Goal: Information Seeking & Learning: Find specific fact

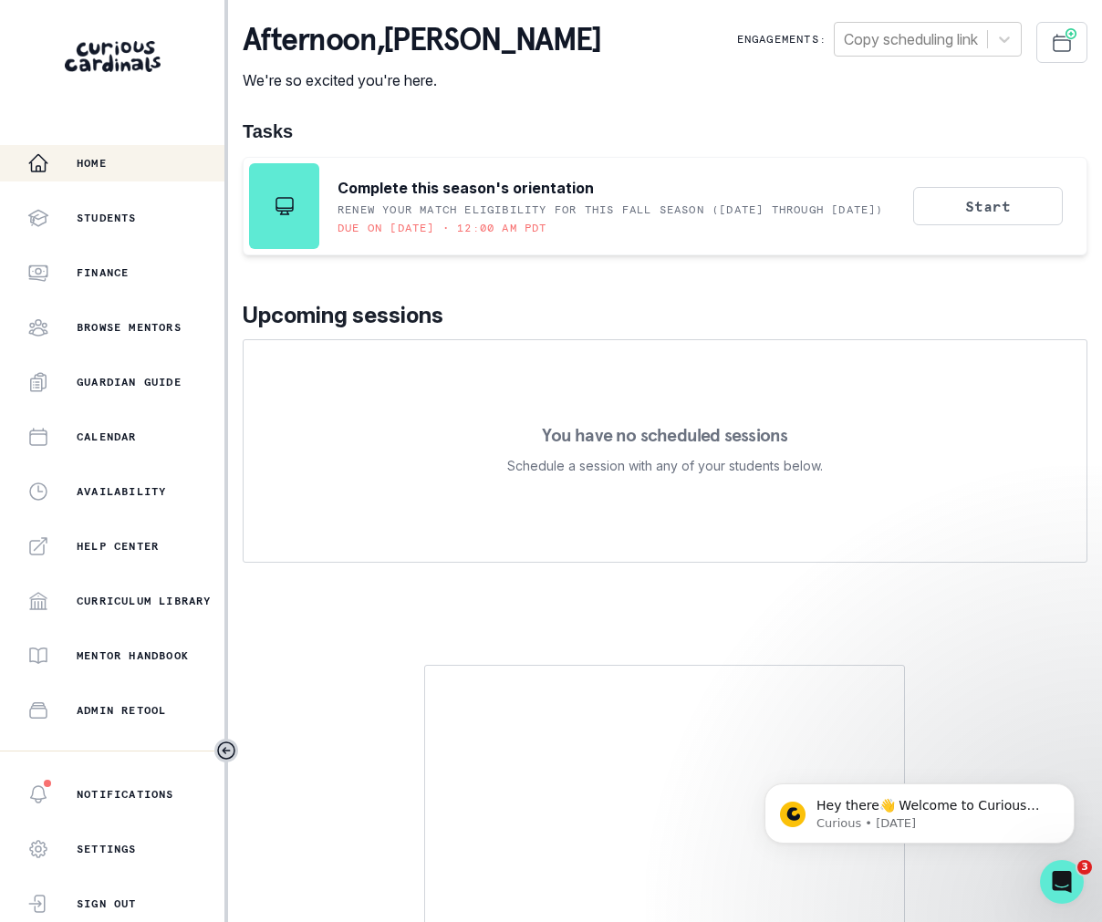
scroll to position [197, 0]
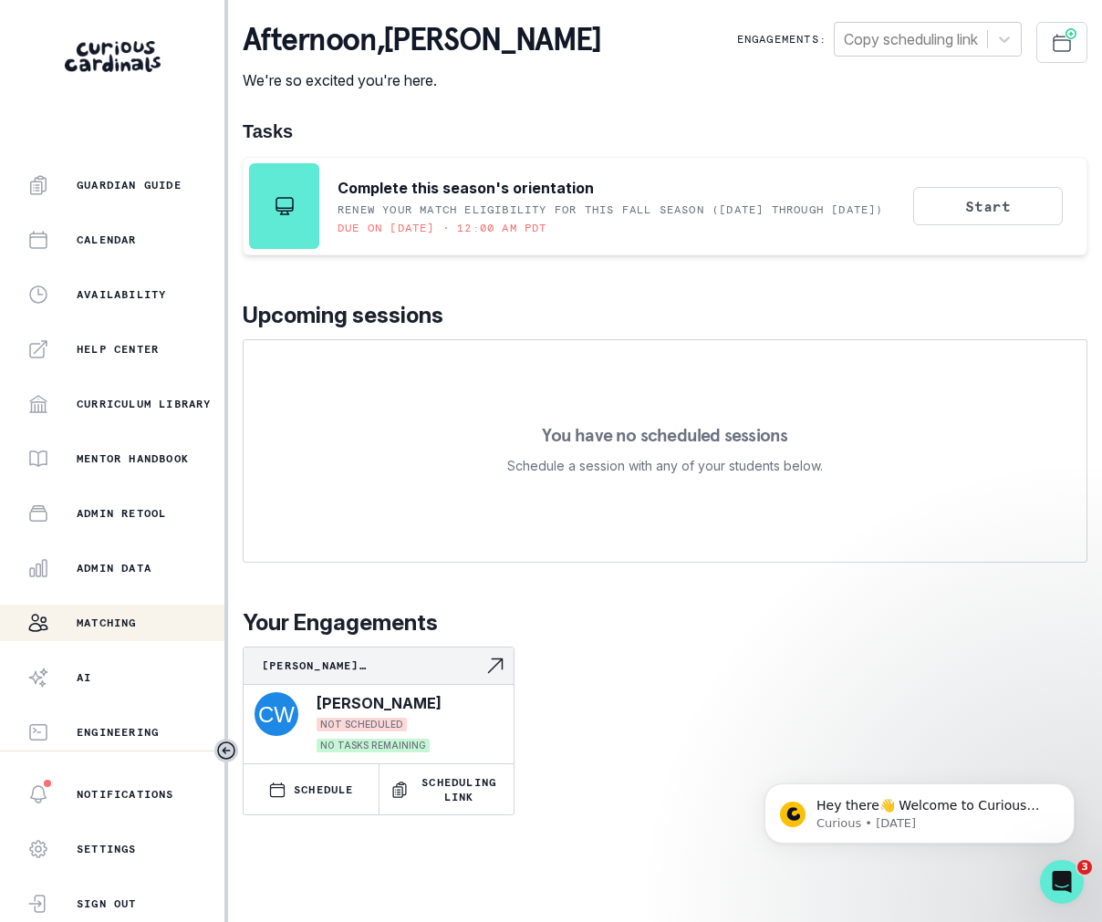
click at [147, 623] on div "Matching" at bounding box center [125, 623] width 197 height 22
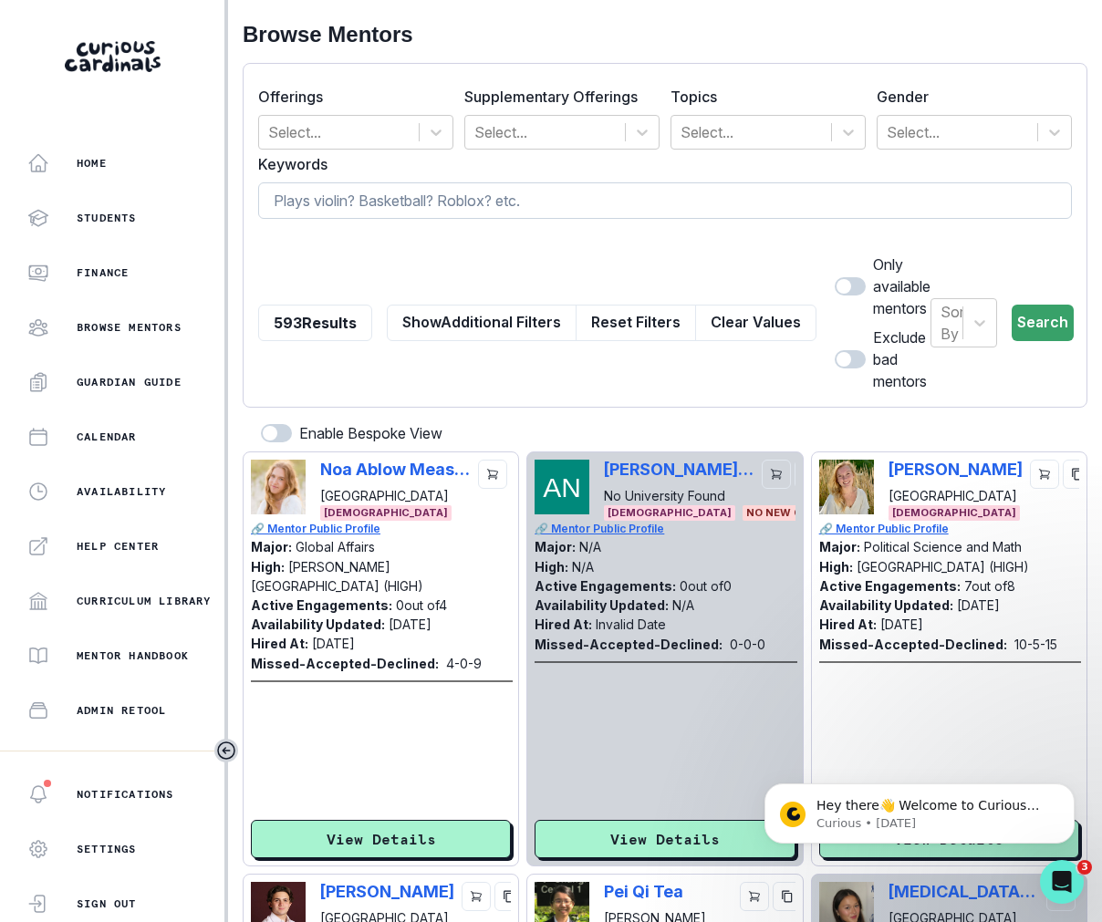
click at [345, 210] on input at bounding box center [665, 200] width 814 height 36
type input "[MEDICAL_DATA]"
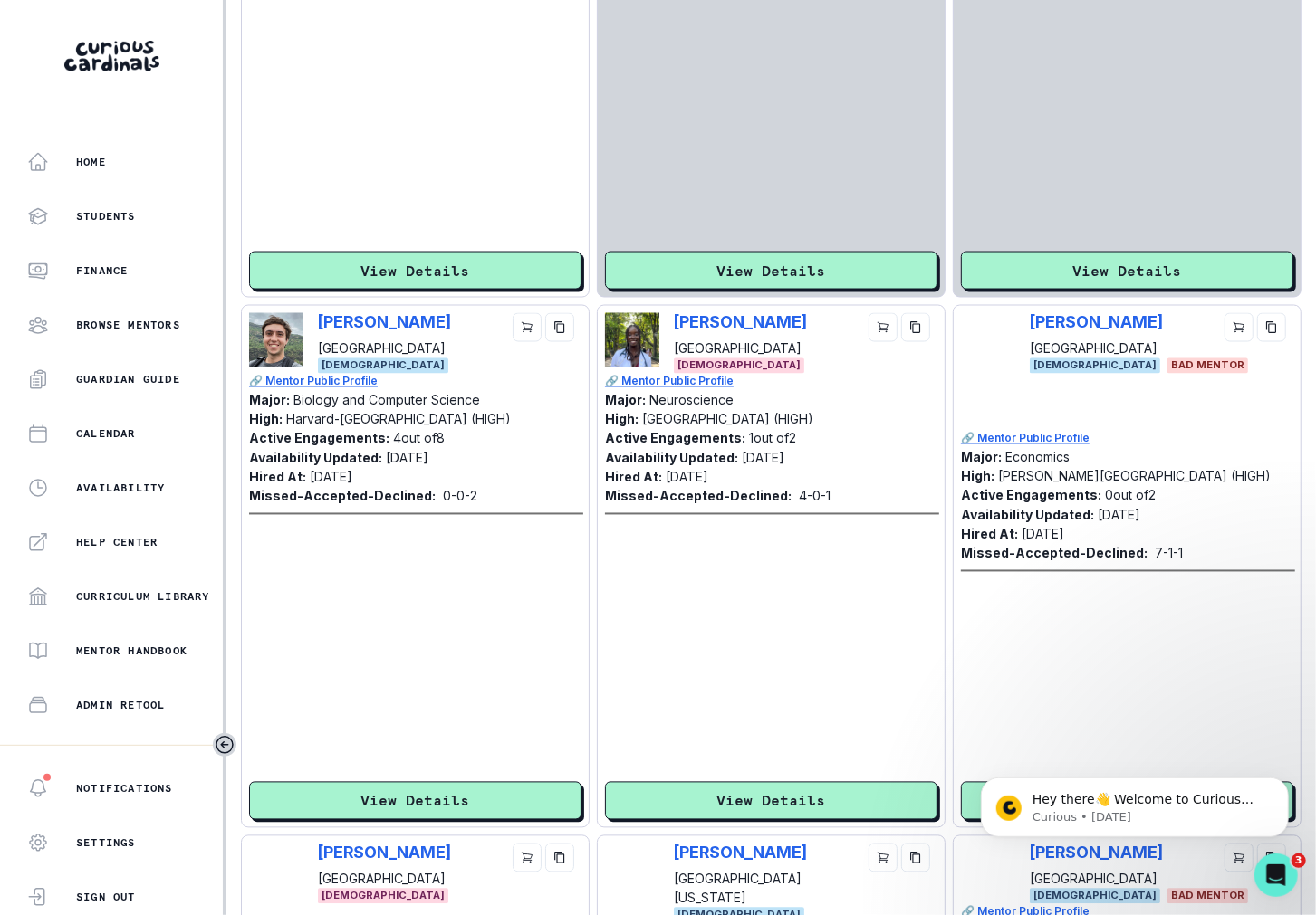
scroll to position [1648, 0]
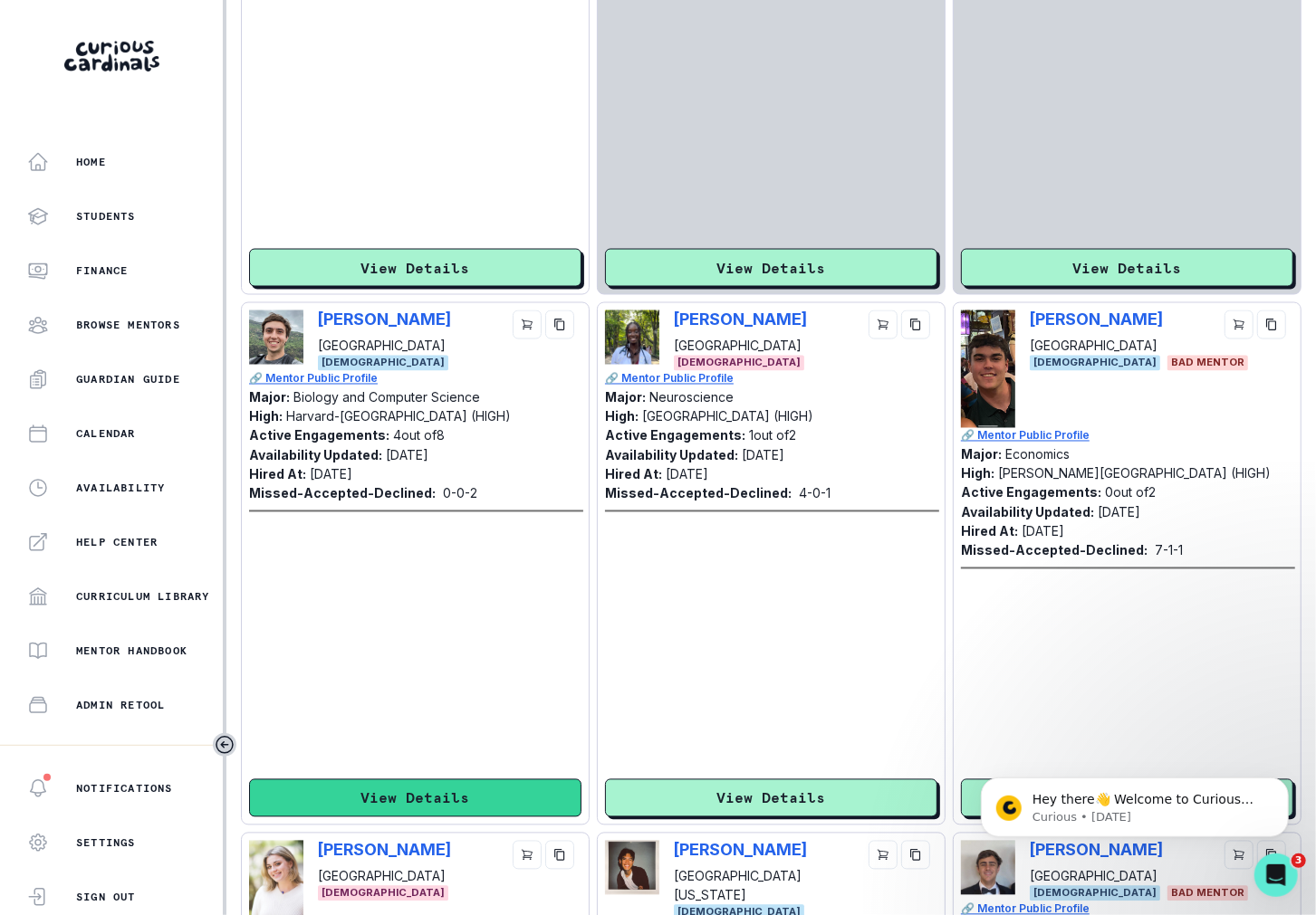
click at [499, 811] on button "View Details" at bounding box center [415, 799] width 332 height 38
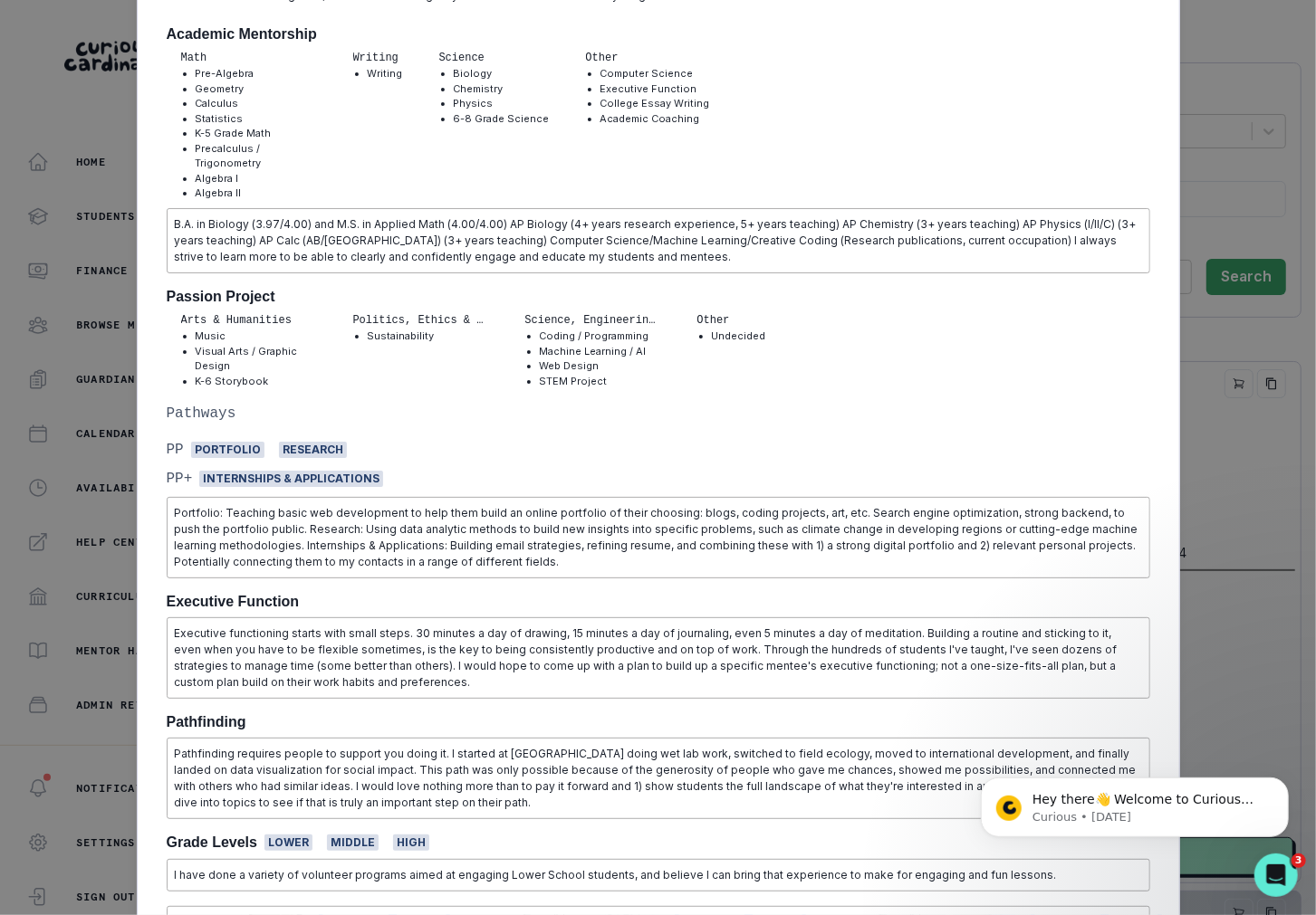
scroll to position [0, 0]
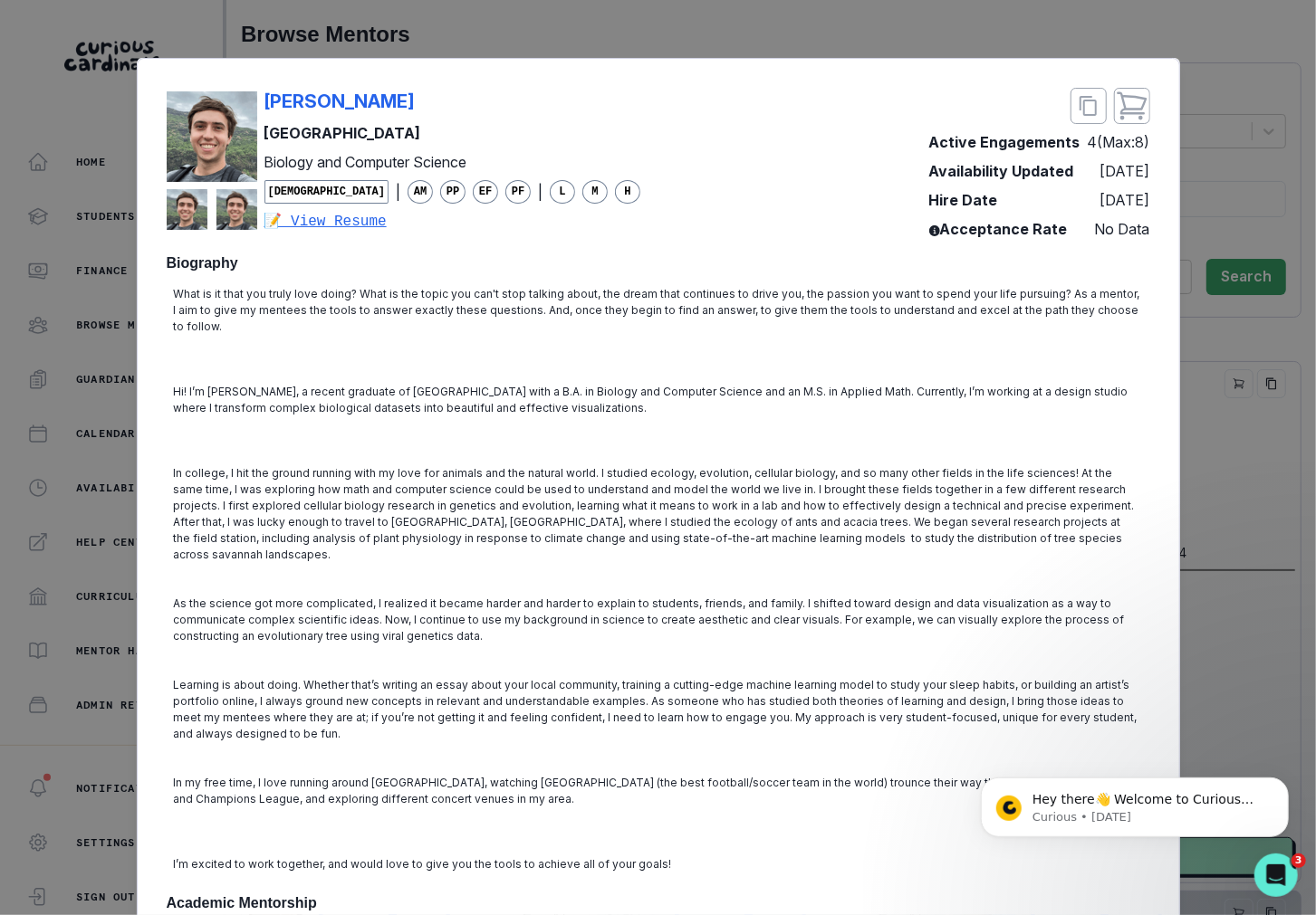
click at [76, 423] on div "[PERSON_NAME] Harvard University Biology and Computer Science [DEMOGRAPHIC_DATA…" at bounding box center [658, 458] width 1316 height 915
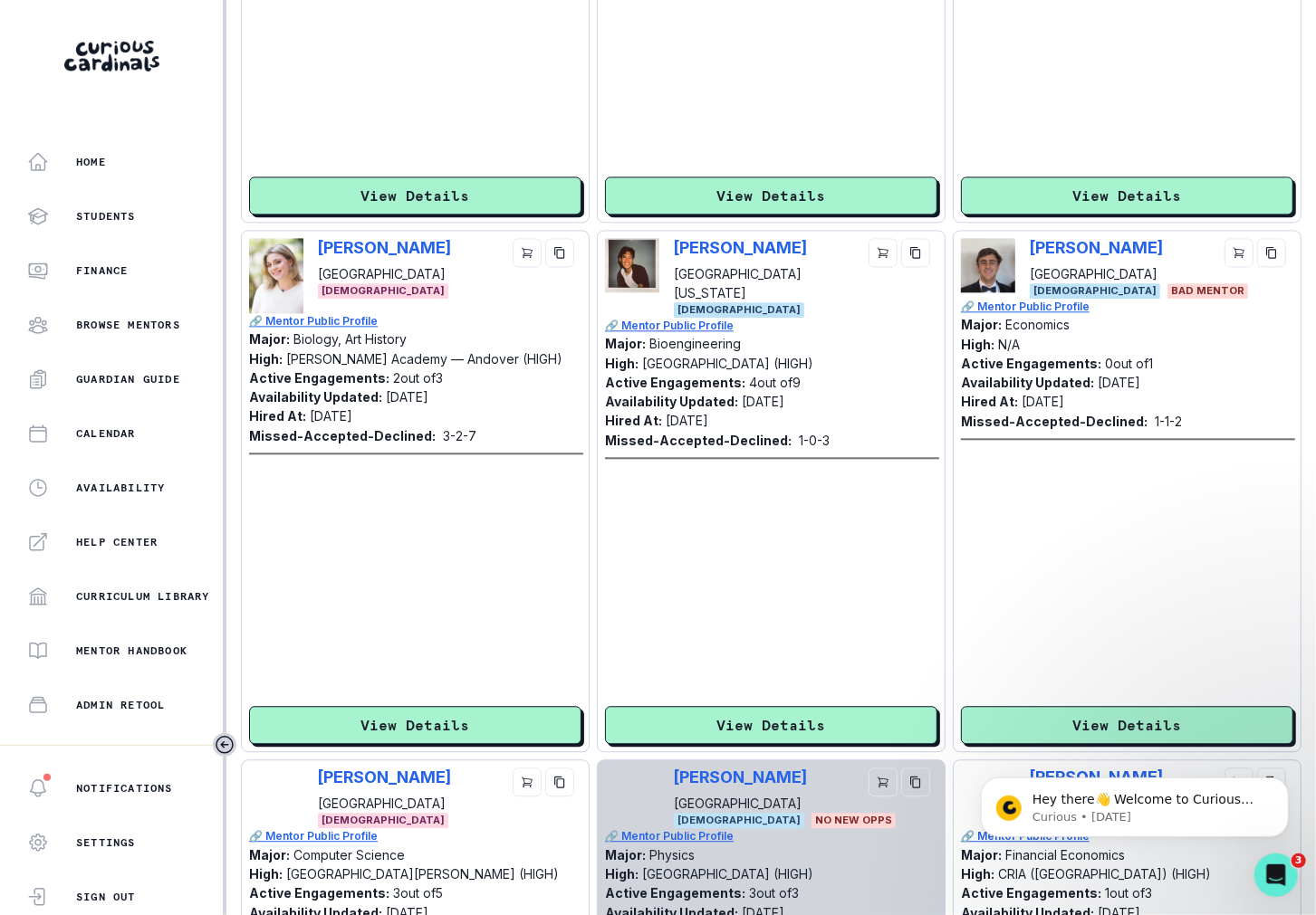
scroll to position [2305, 0]
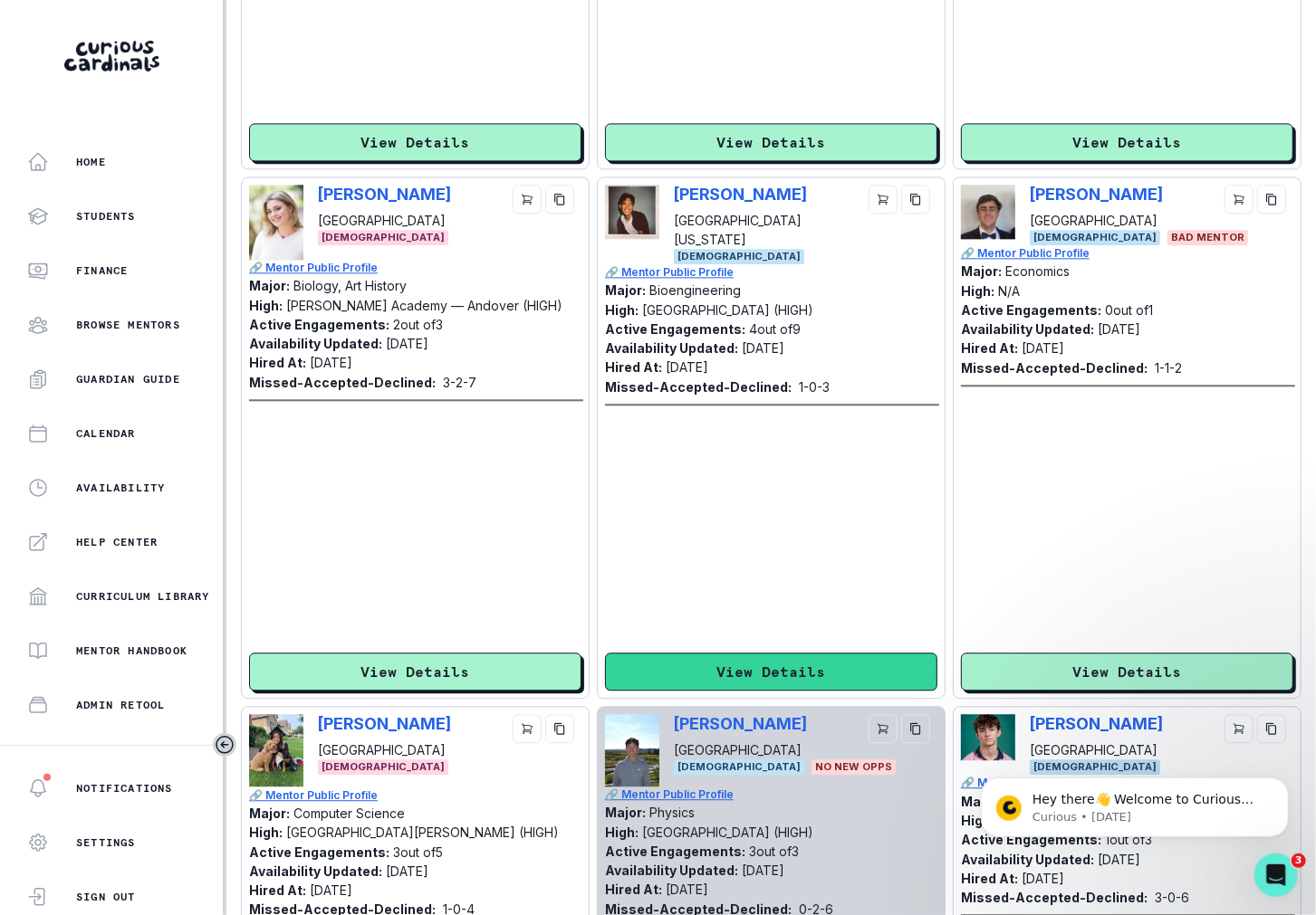
click at [746, 657] on button "View Details" at bounding box center [770, 672] width 332 height 38
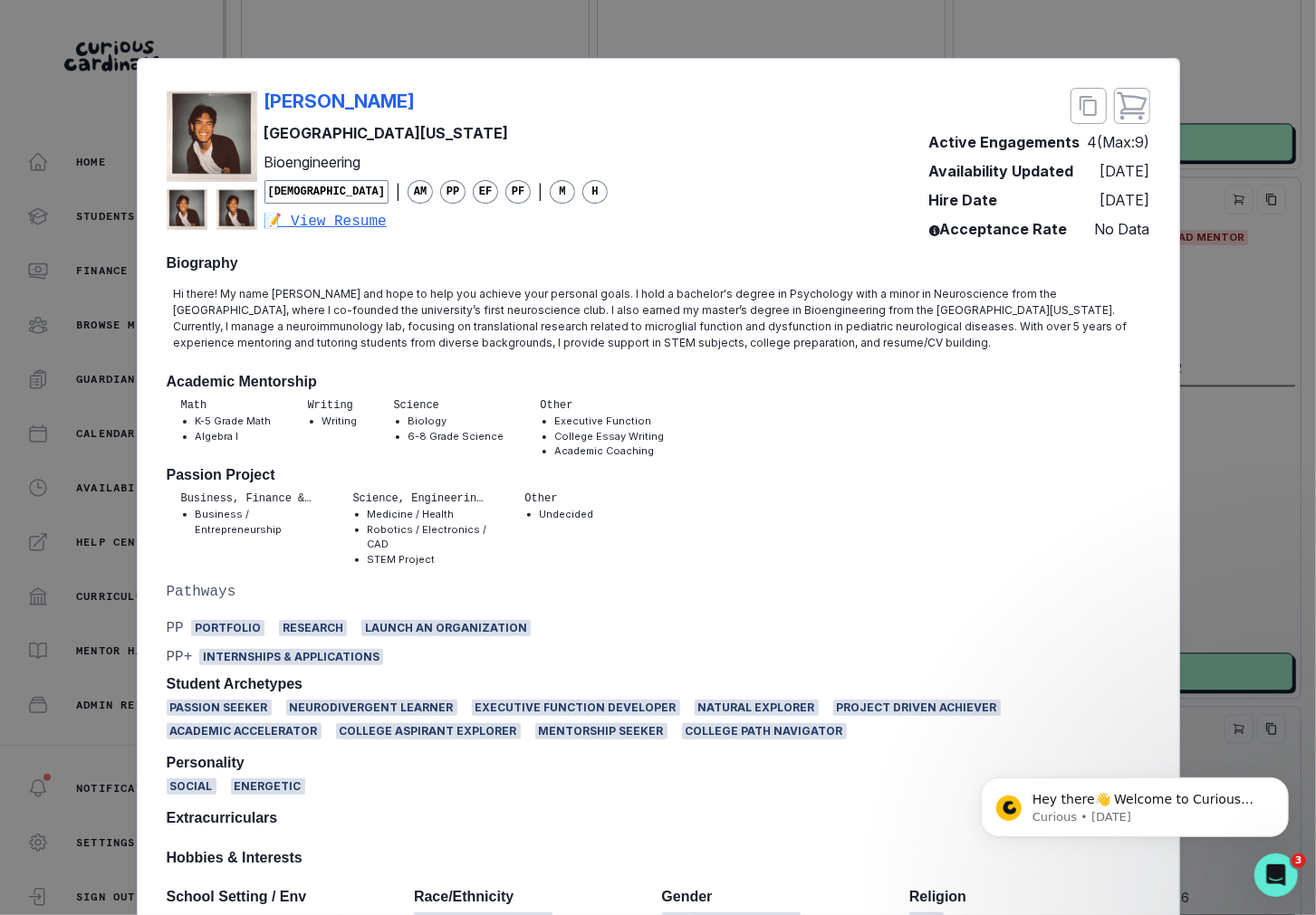
scroll to position [596, 0]
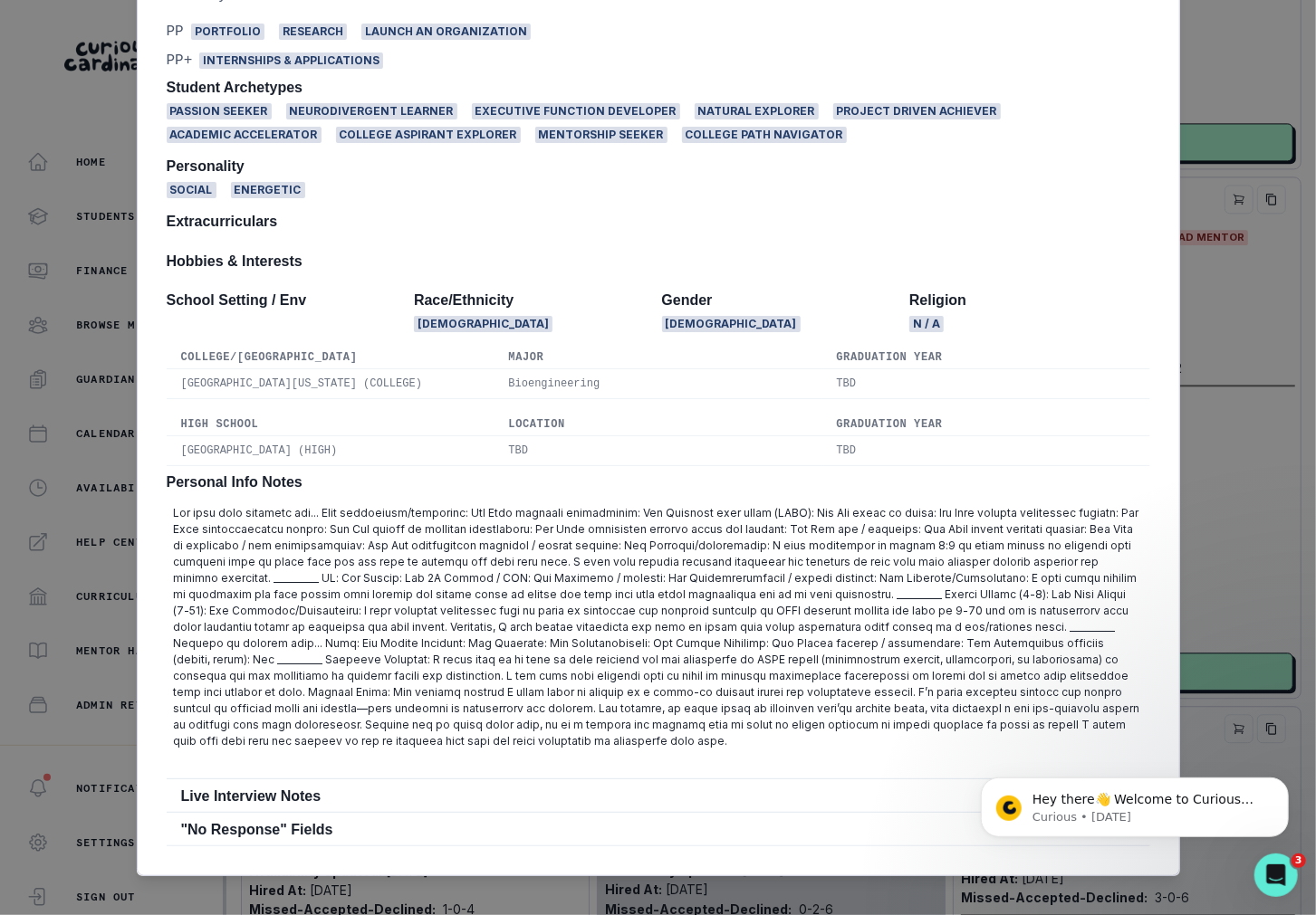
click at [106, 609] on div "[PERSON_NAME] [GEOGRAPHIC_DATA][US_STATE] Bioengineering [DEMOGRAPHIC_DATA] | A…" at bounding box center [658, 458] width 1316 height 915
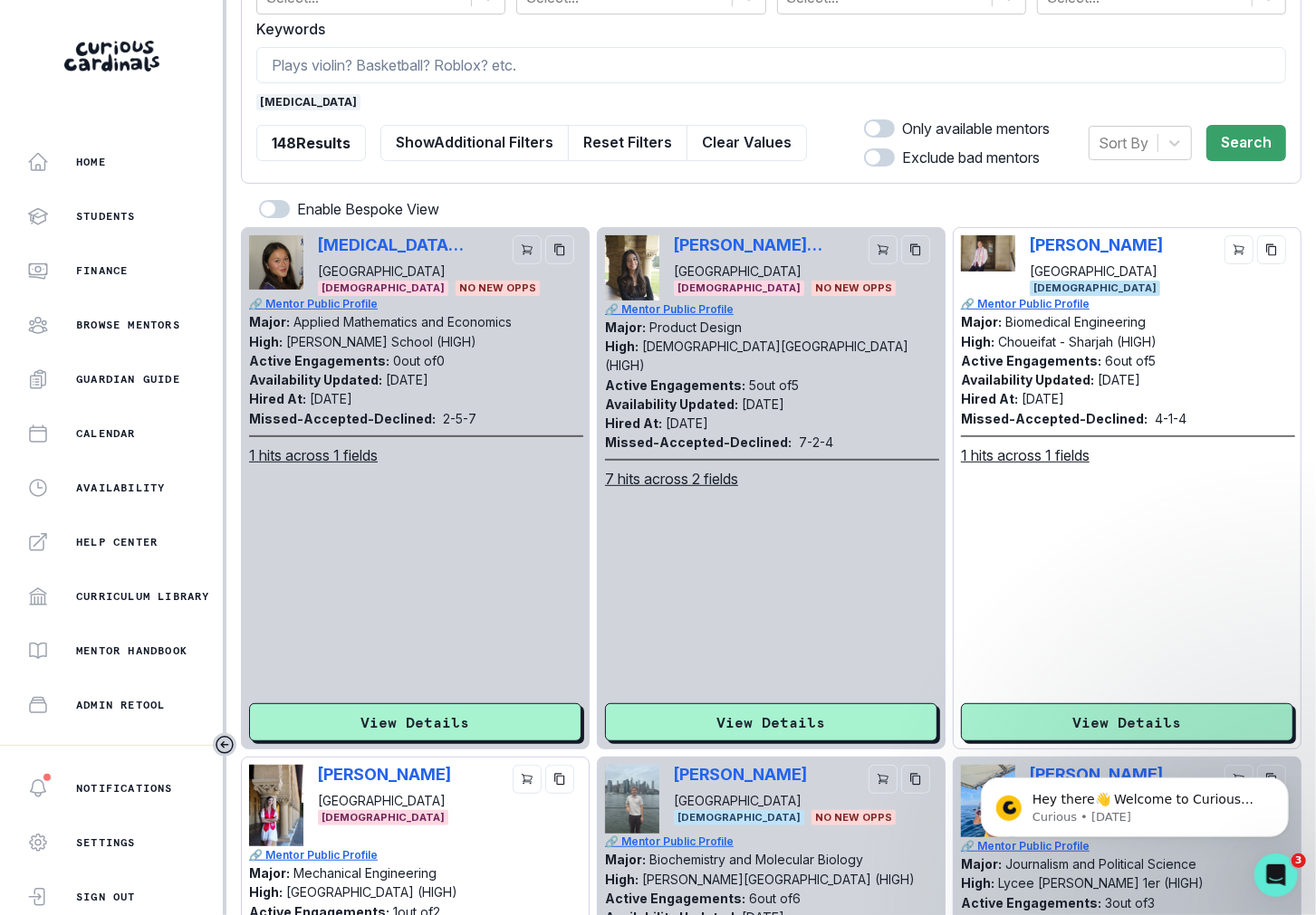
scroll to position [0, 0]
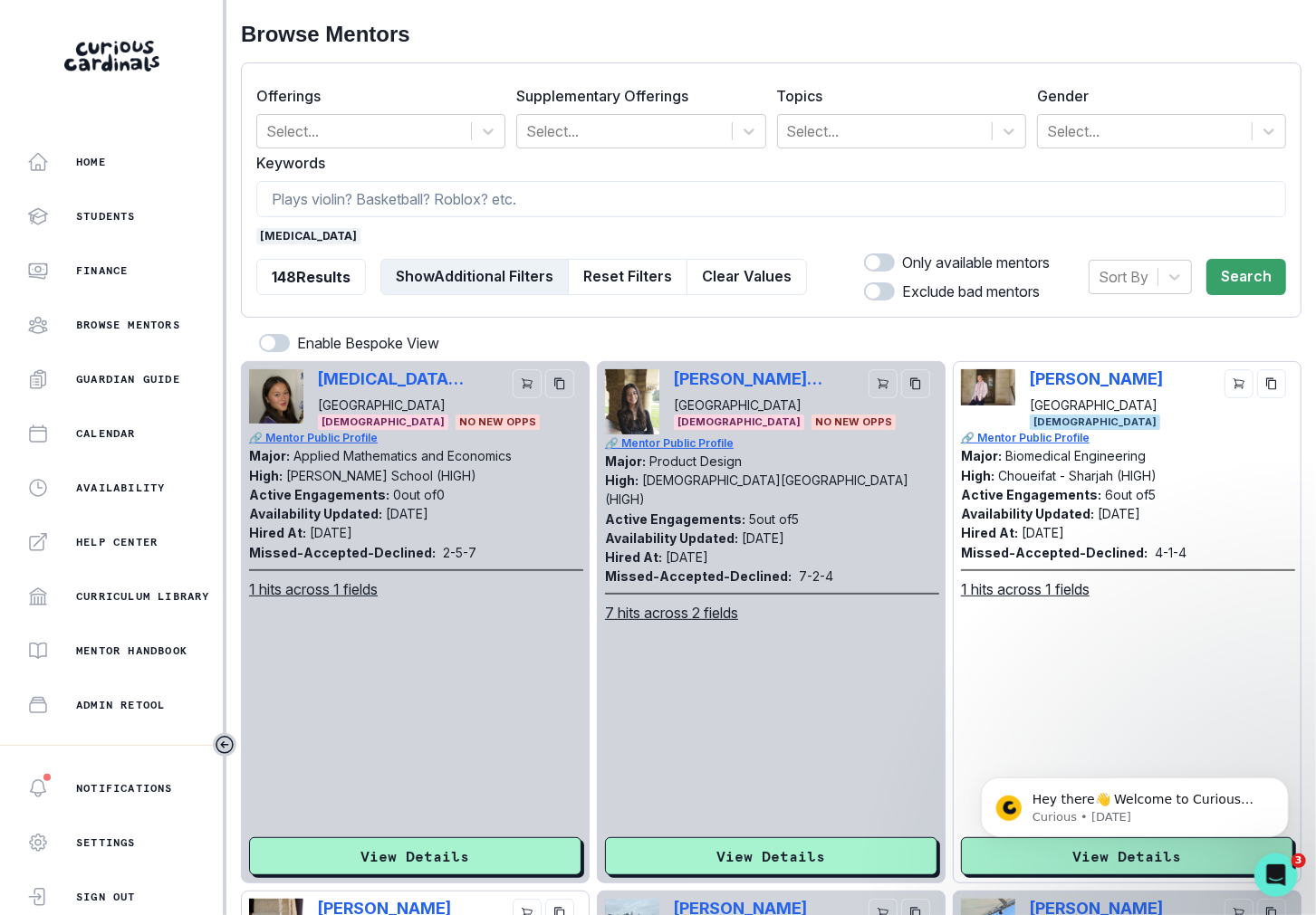
click at [488, 271] on button "Show Additional Filters" at bounding box center [474, 277] width 189 height 36
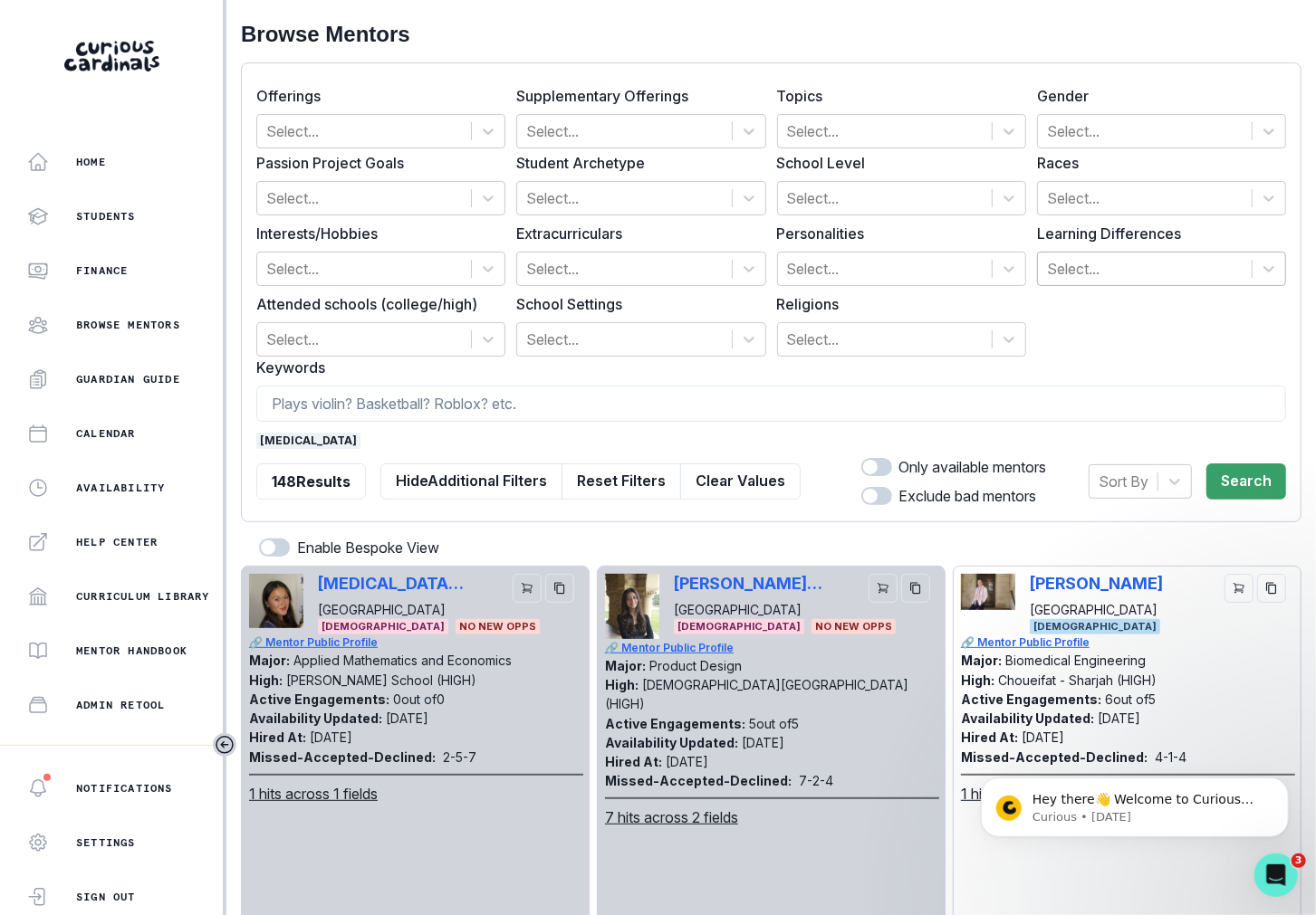
click at [1093, 263] on div at bounding box center [1144, 269] width 196 height 26
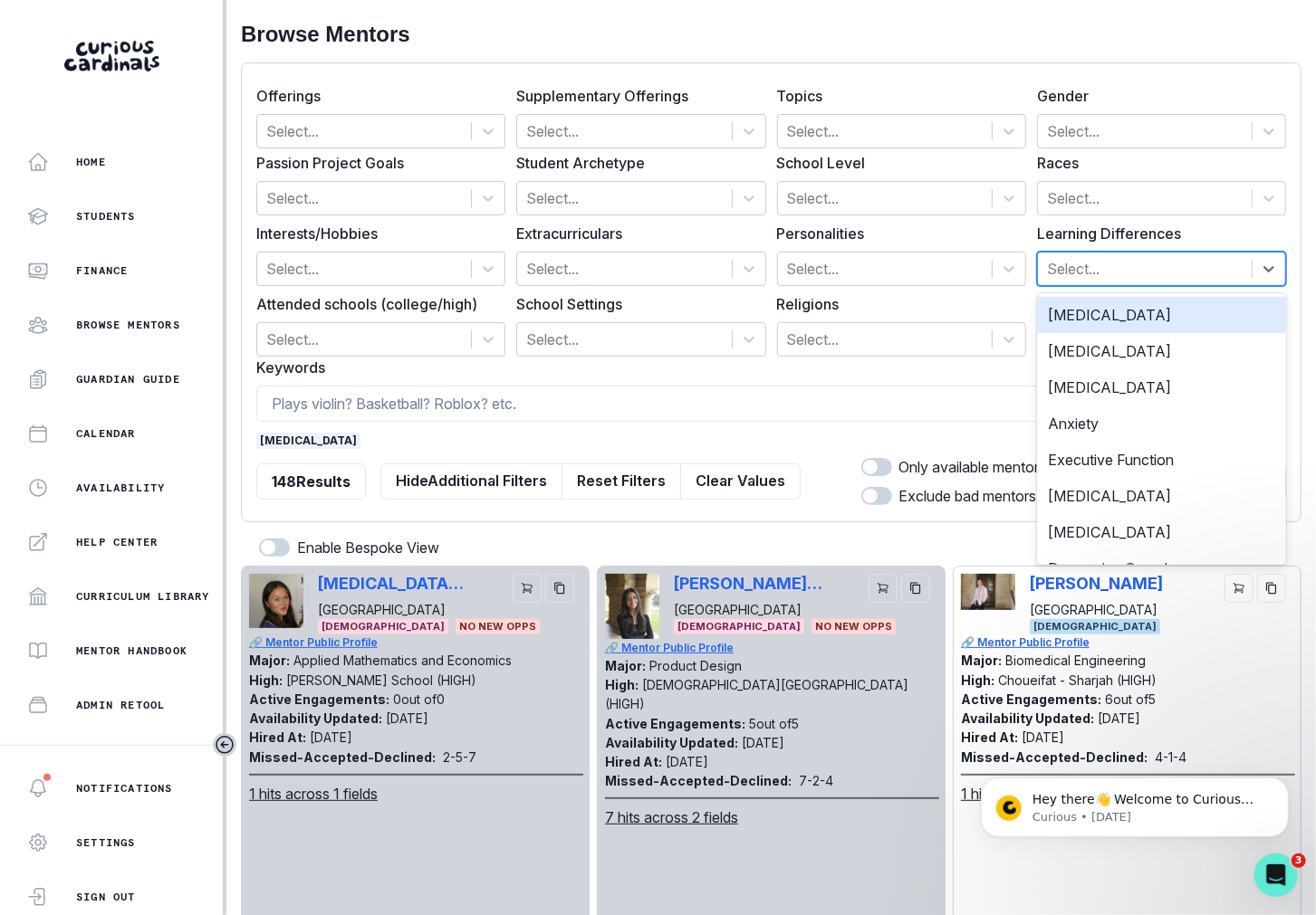
click at [1093, 308] on div "[MEDICAL_DATA]" at bounding box center [1161, 315] width 249 height 36
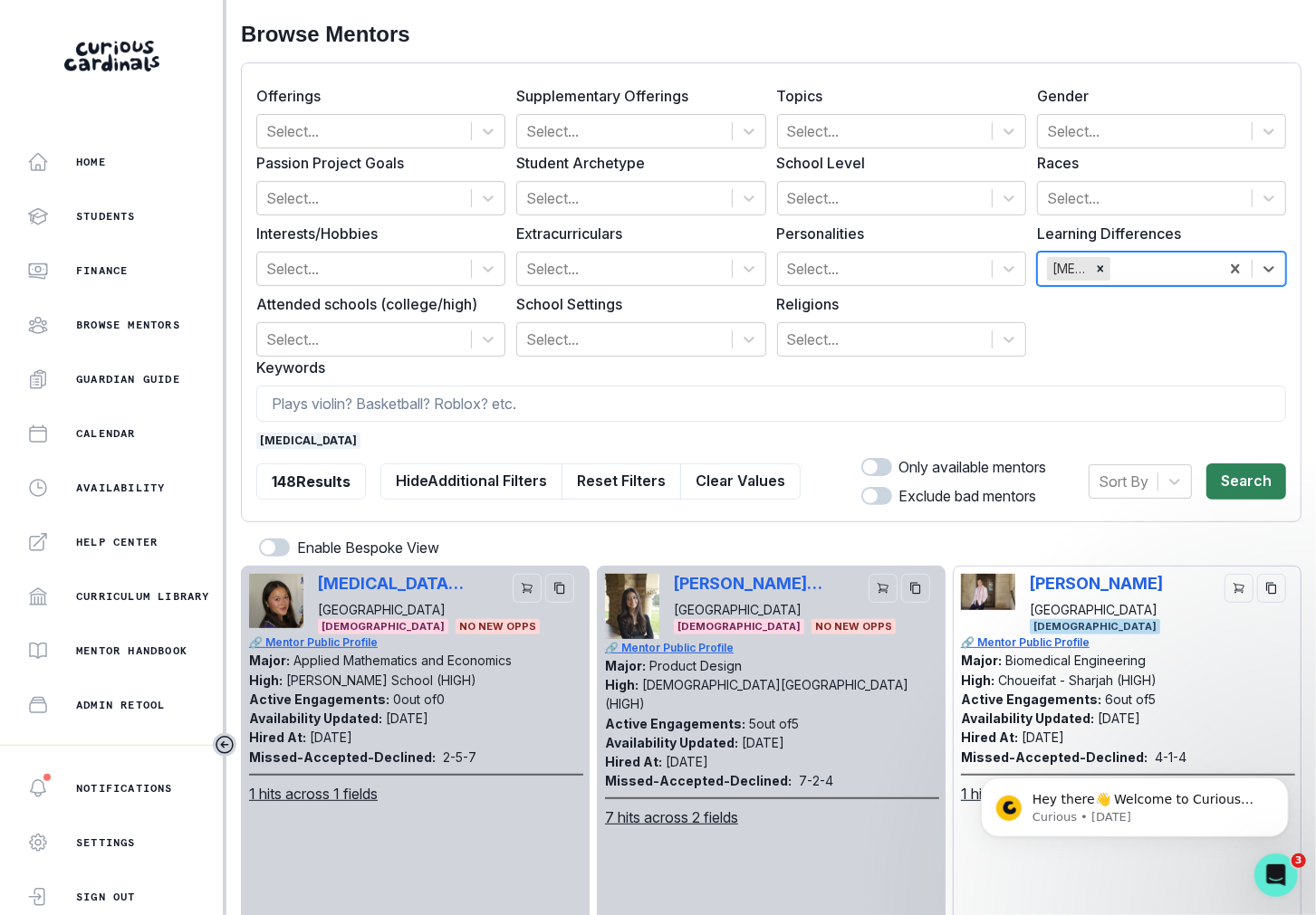
click at [1093, 470] on button "Search" at bounding box center [1246, 481] width 79 height 36
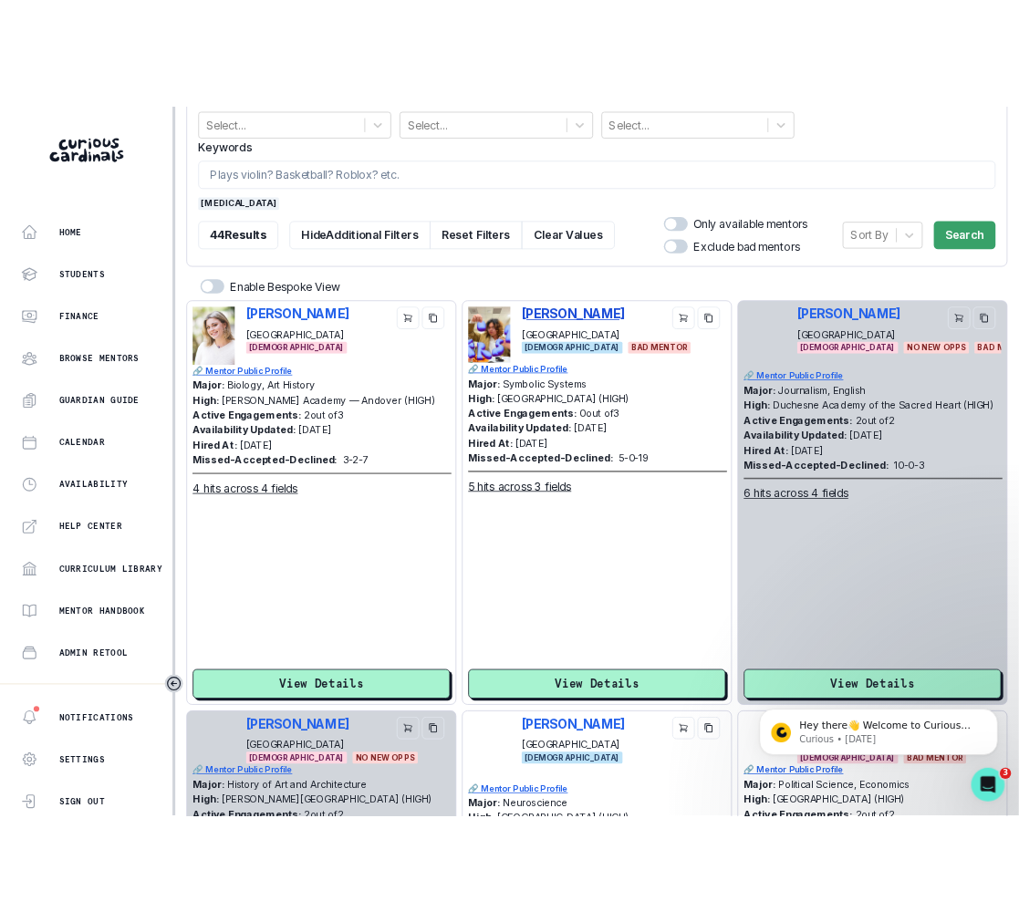
scroll to position [321, 0]
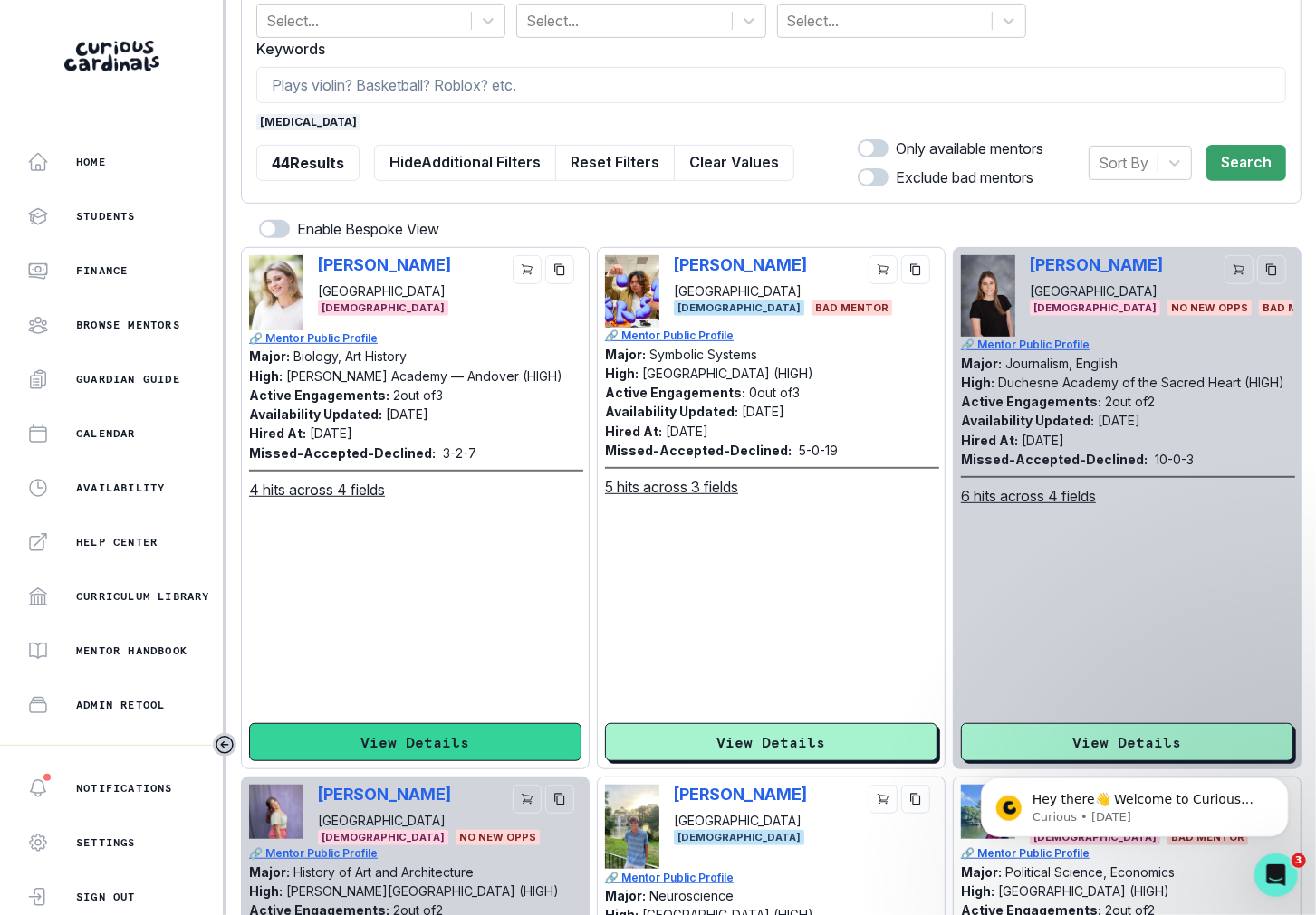
click at [490, 750] on button "View Details" at bounding box center [415, 742] width 332 height 38
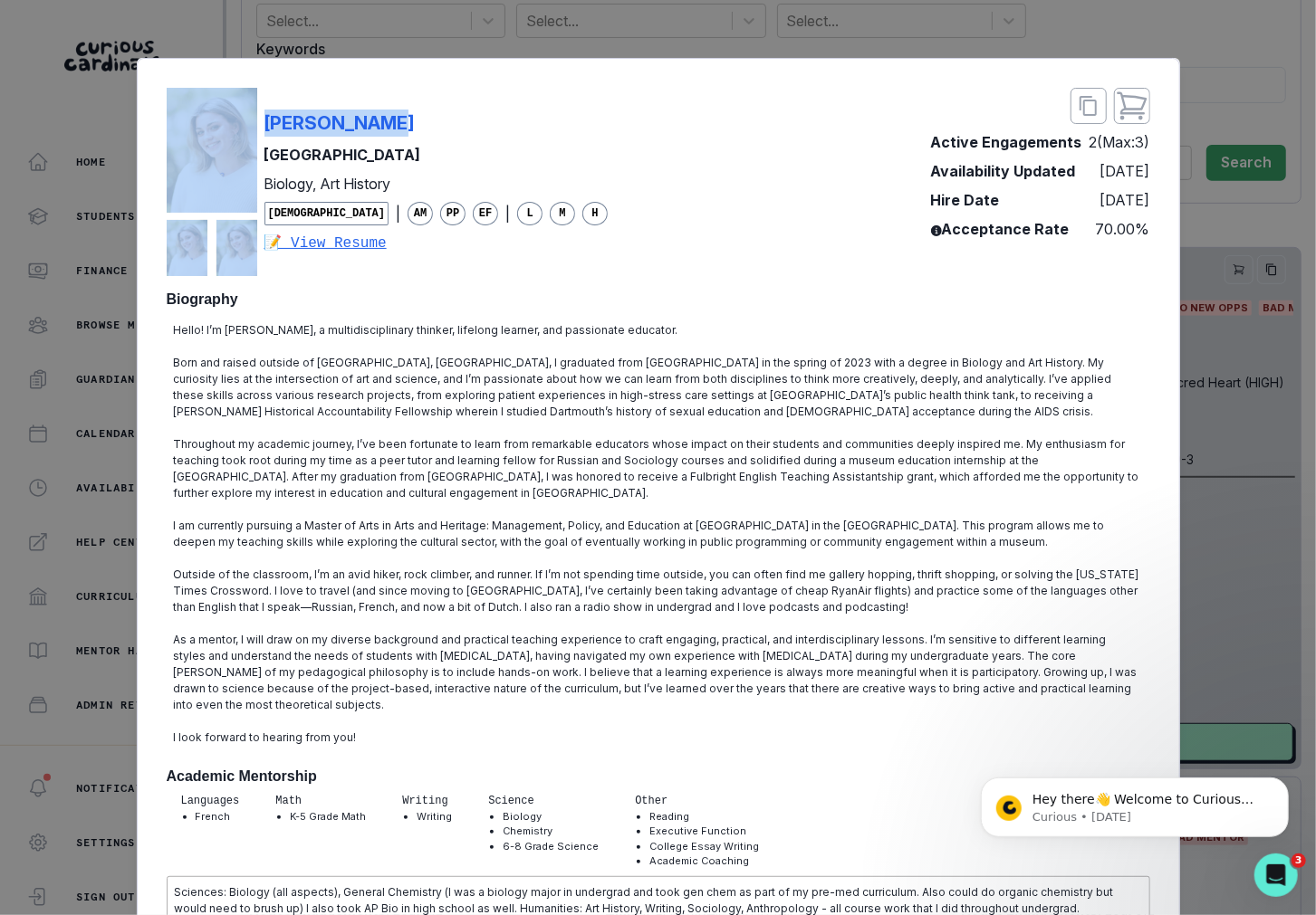
drag, startPoint x: 391, startPoint y: 121, endPoint x: 256, endPoint y: 120, distance: 135.0
click at [256, 120] on div "[PERSON_NAME] Dartmouth College Biology, Art History [DEMOGRAPHIC_DATA] | AM PP…" at bounding box center [387, 182] width 442 height 189
copy div "[PERSON_NAME]"
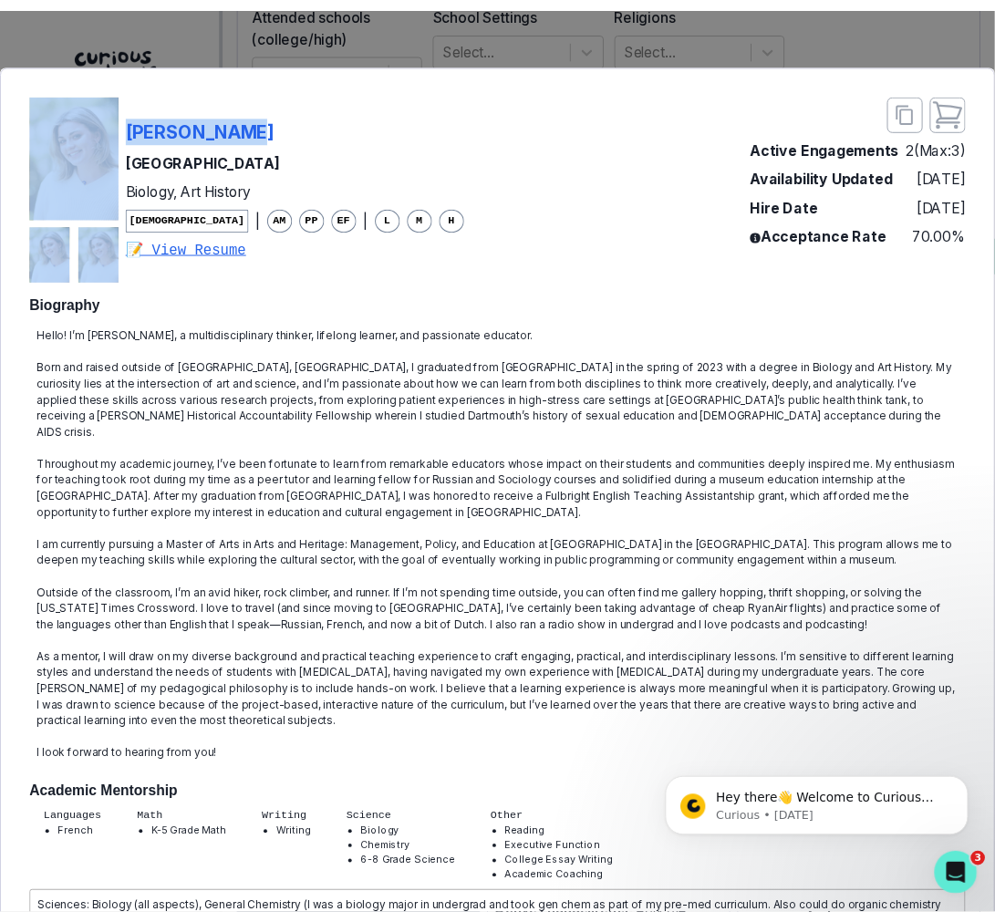
scroll to position [365, 0]
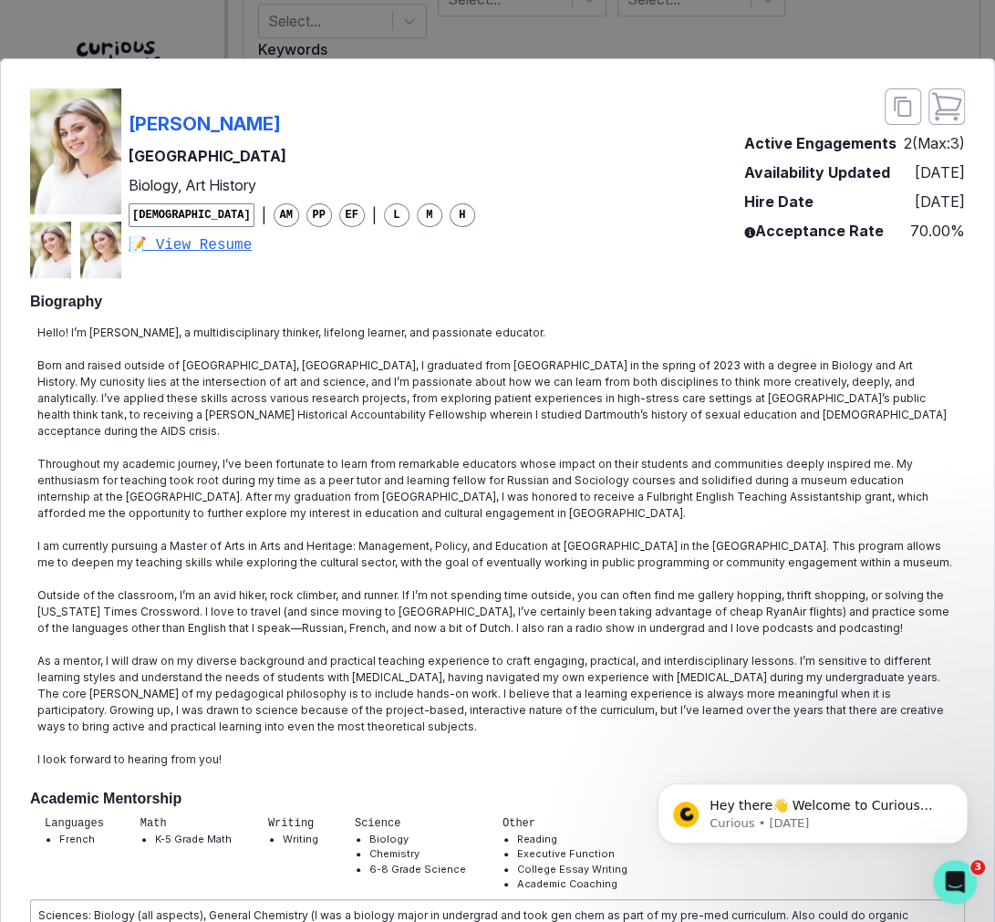
click at [405, 48] on div "[PERSON_NAME] Dartmouth College Biology, Art History [DEMOGRAPHIC_DATA] | AM PP…" at bounding box center [497, 461] width 995 height 922
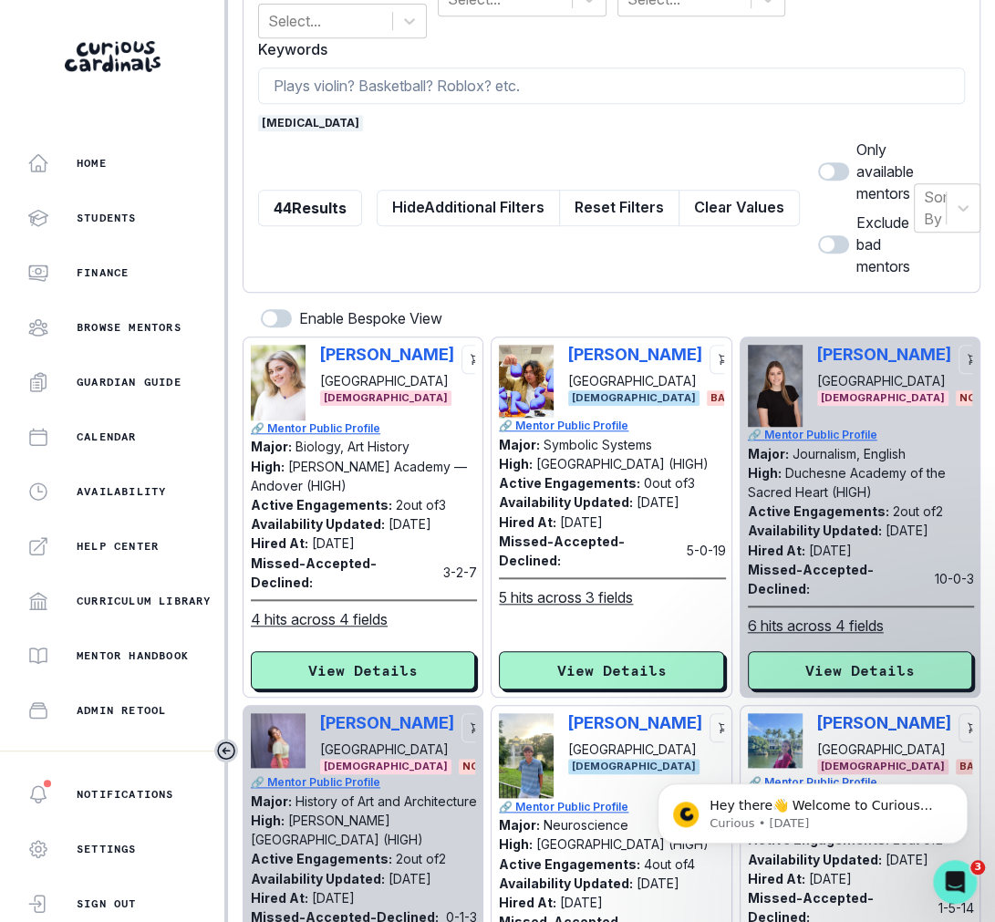
scroll to position [365, 36]
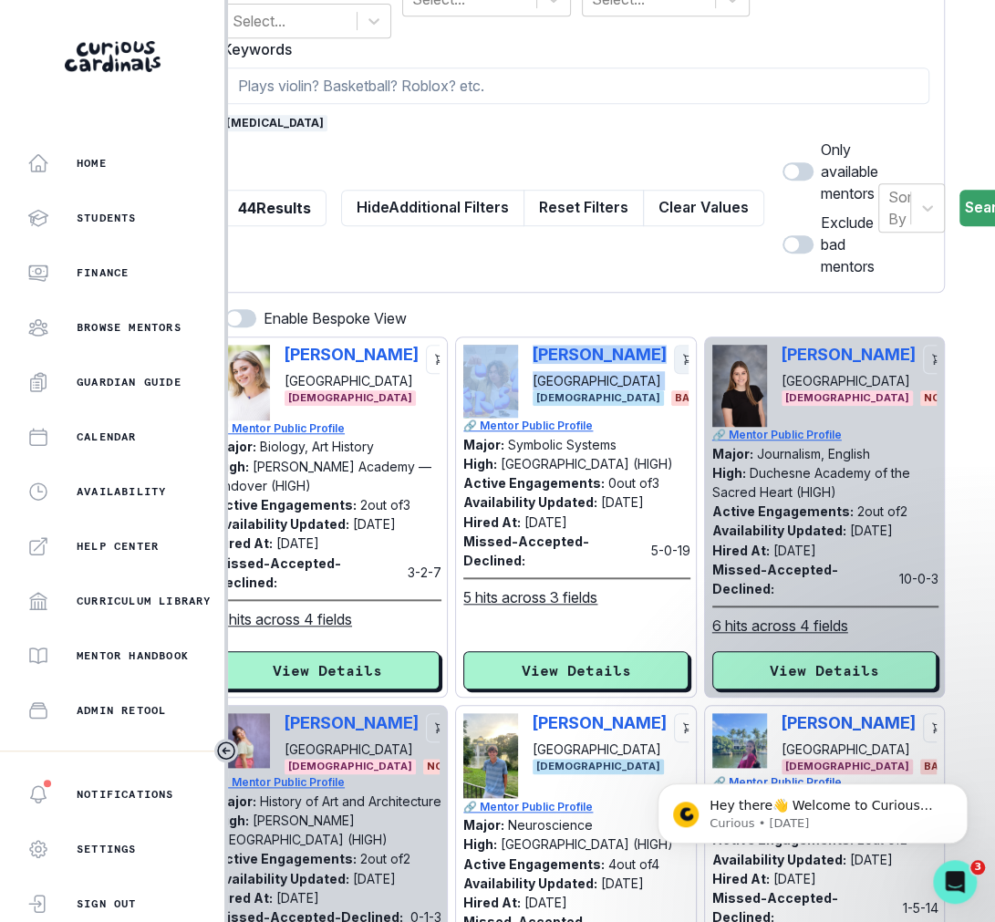
drag, startPoint x: 523, startPoint y: 343, endPoint x: 649, endPoint y: 350, distance: 126.1
click at [649, 350] on div "[PERSON_NAME] [GEOGRAPHIC_DATA] [DEMOGRAPHIC_DATA] BAD MENTOR" at bounding box center [575, 381] width 224 height 73
copy div "[PERSON_NAME] [GEOGRAPHIC_DATA]"
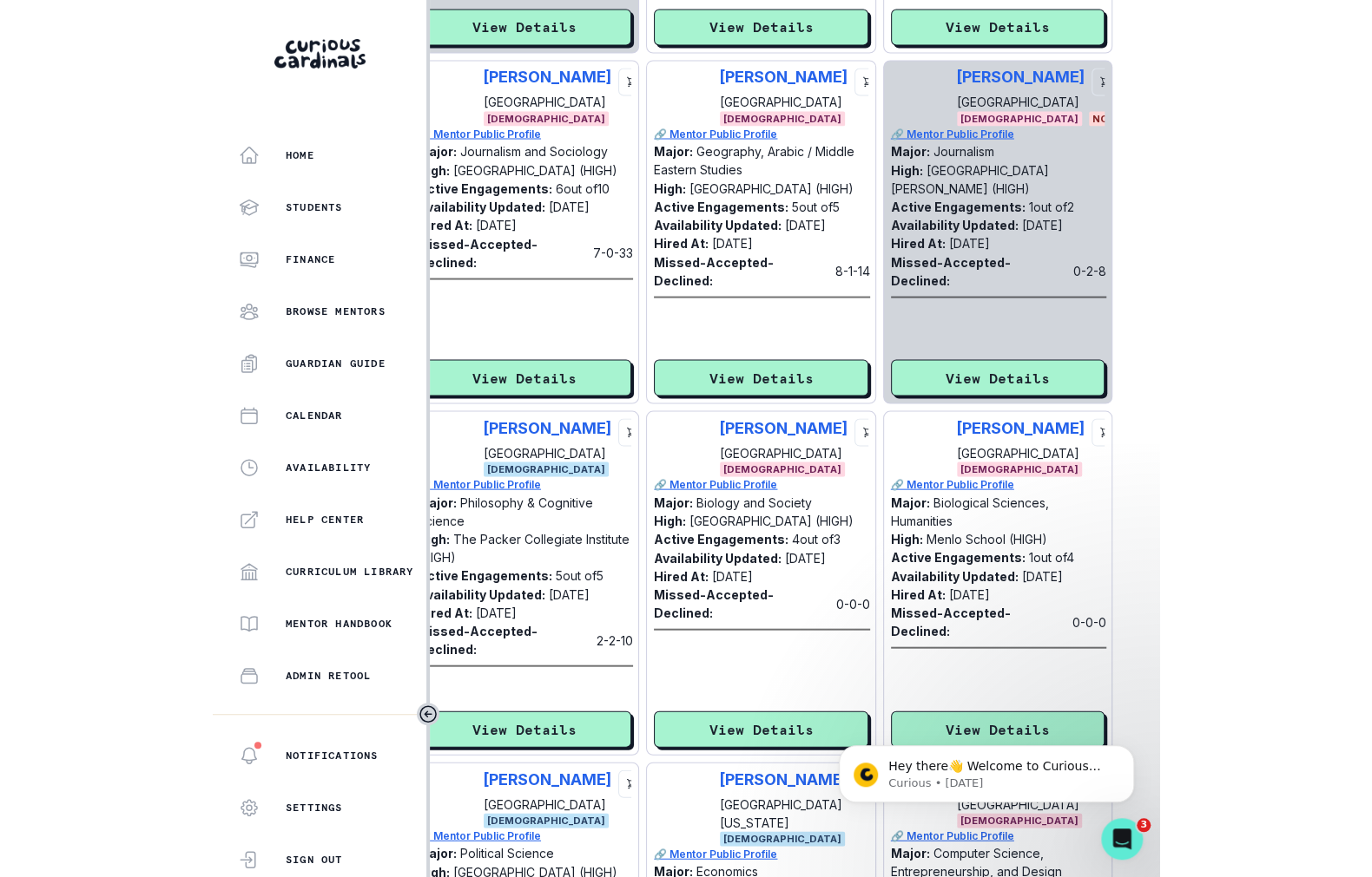
scroll to position [1330, 34]
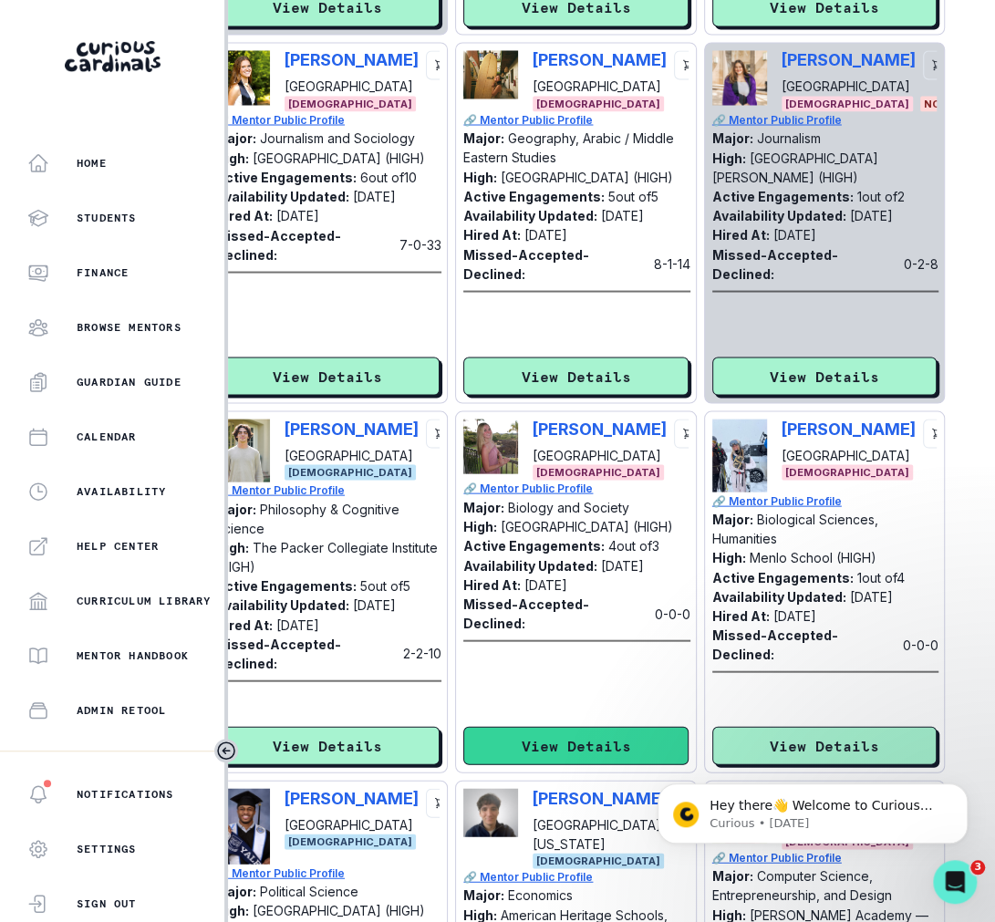
click at [536, 750] on button "View Details" at bounding box center [575, 745] width 224 height 38
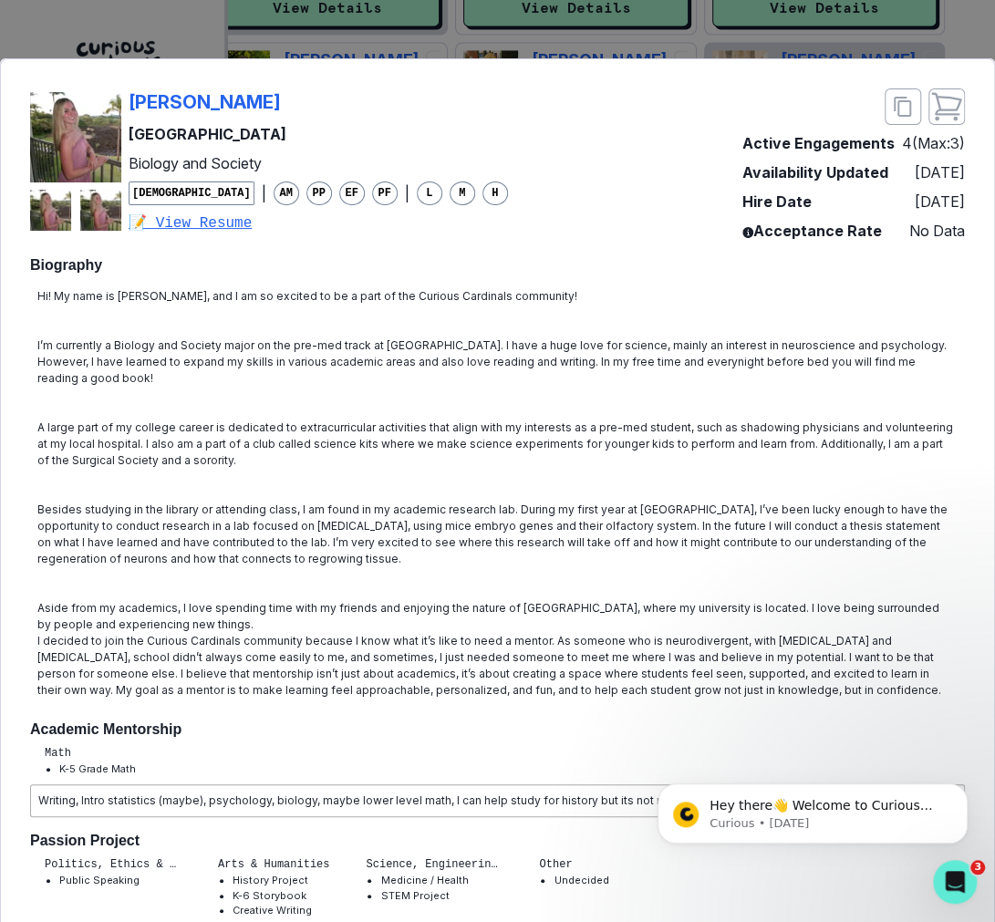
click at [222, 57] on div "[PERSON_NAME] [PERSON_NAME] University Biology and Society [DEMOGRAPHIC_DATA] |…" at bounding box center [497, 461] width 995 height 922
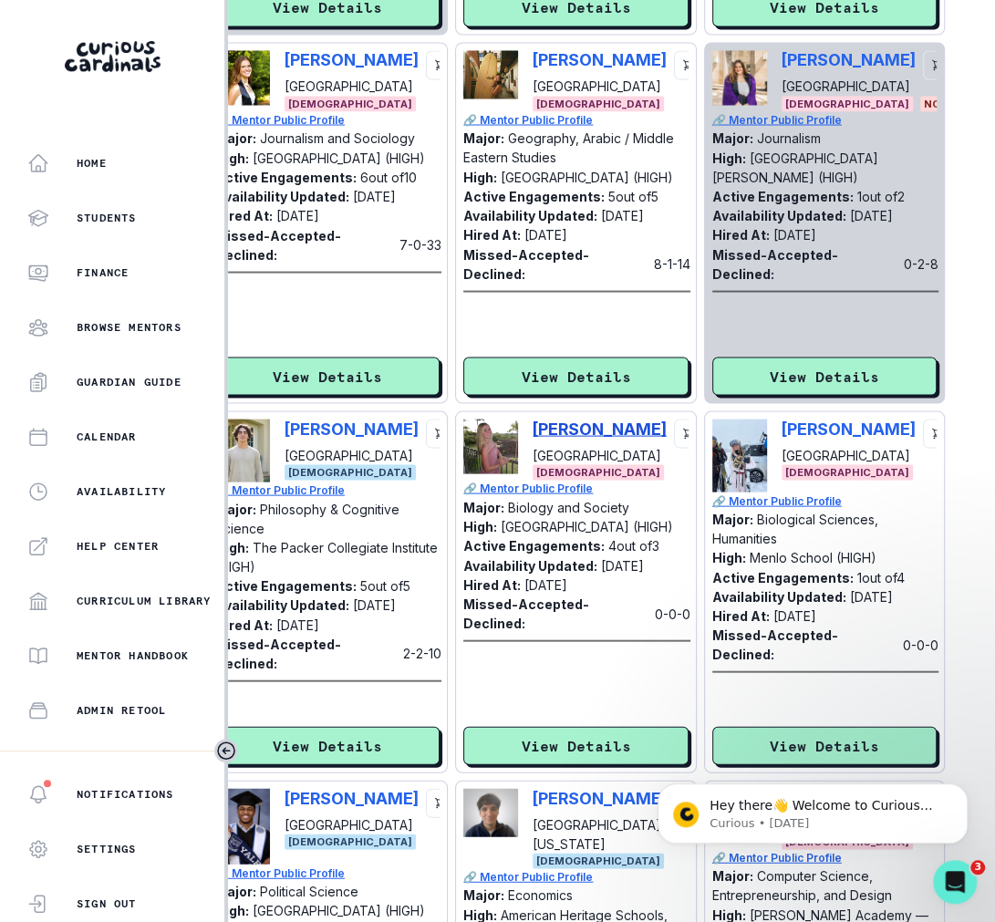
copy p "[PERSON_NAME]-D"
drag, startPoint x: 529, startPoint y: 425, endPoint x: 666, endPoint y: 430, distance: 136.9
click at [666, 430] on div "[PERSON_NAME] [PERSON_NAME][GEOGRAPHIC_DATA] [DEMOGRAPHIC_DATA]" at bounding box center [575, 449] width 224 height 61
click at [608, 425] on p "[PERSON_NAME]" at bounding box center [600, 428] width 134 height 19
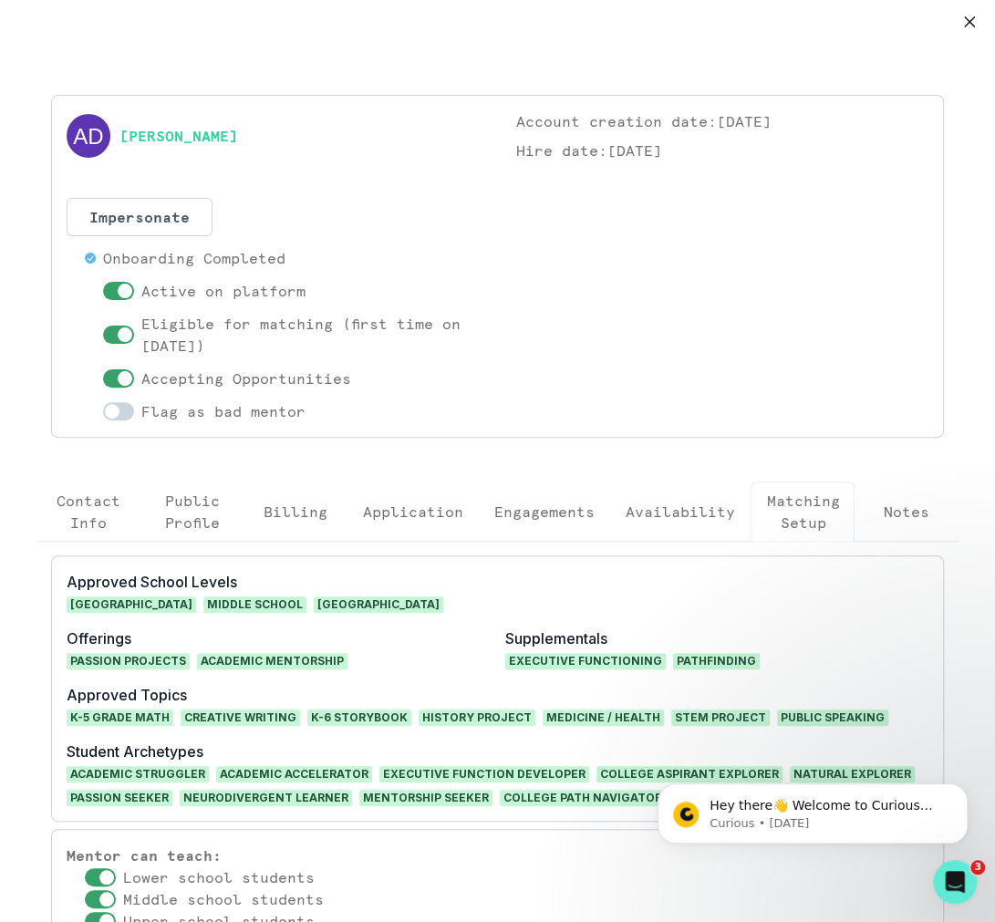
drag, startPoint x: 382, startPoint y: 134, endPoint x: 115, endPoint y: 135, distance: 267.3
click at [115, 134] on div "[PERSON_NAME]" at bounding box center [273, 135] width 413 height 51
copy link "[PERSON_NAME]"
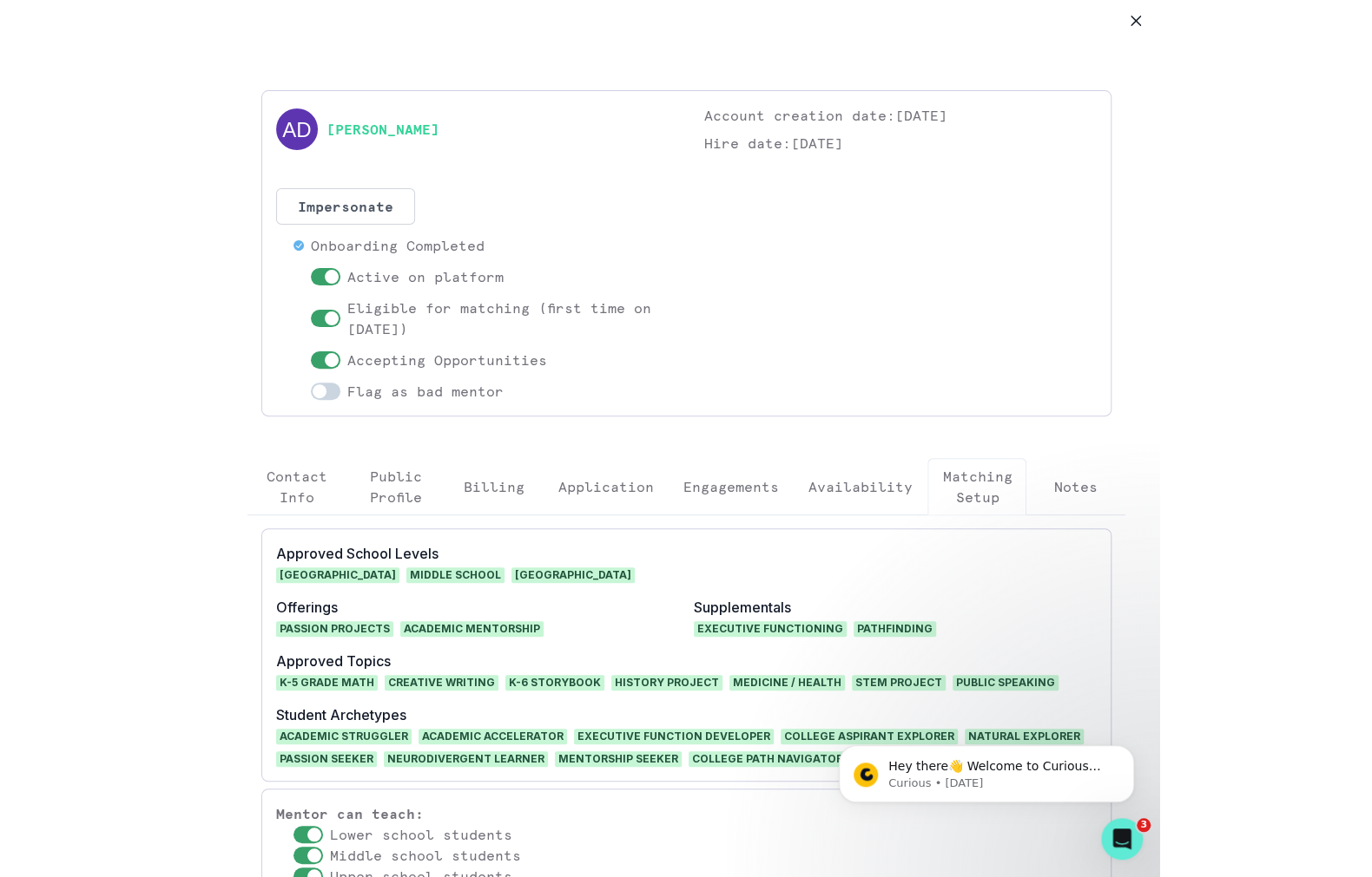
scroll to position [1586, 0]
